Goal: Check status

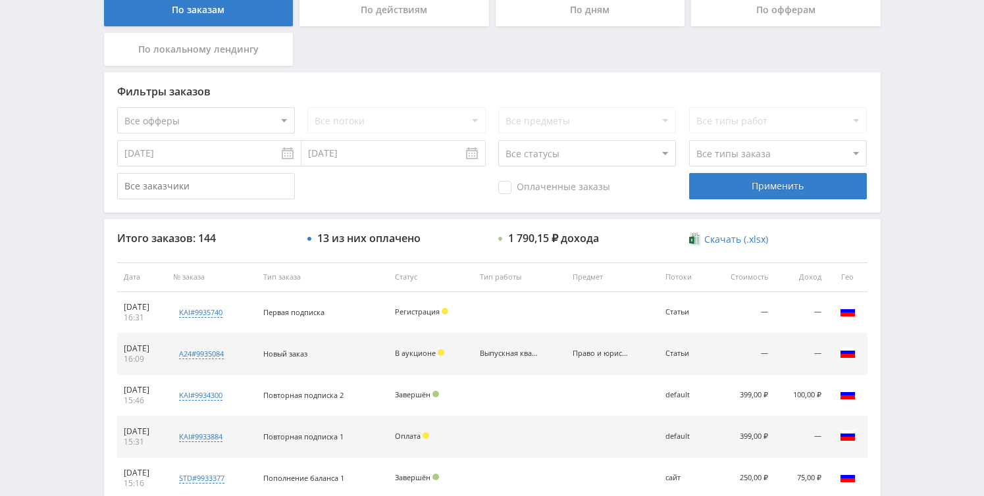
scroll to position [222, 0]
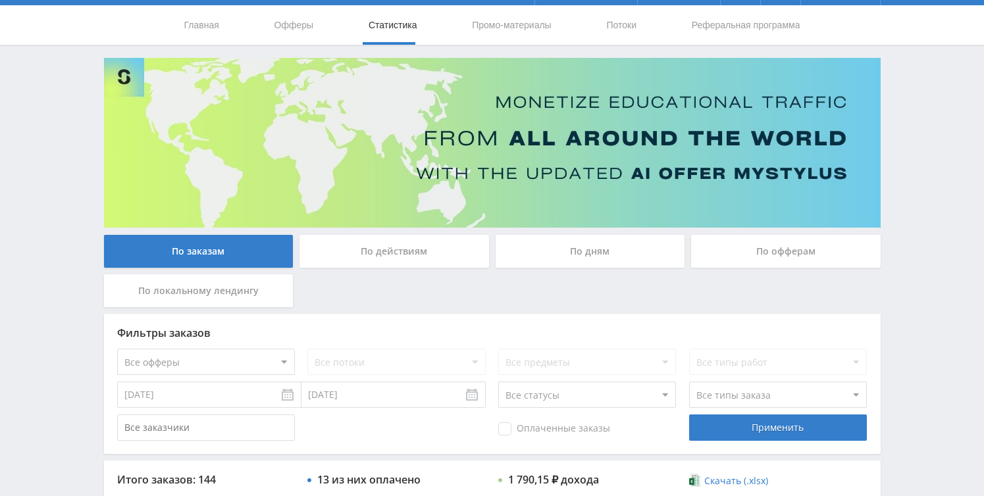
scroll to position [20, 0]
